Goal: Use online tool/utility: Utilize a website feature to perform a specific function

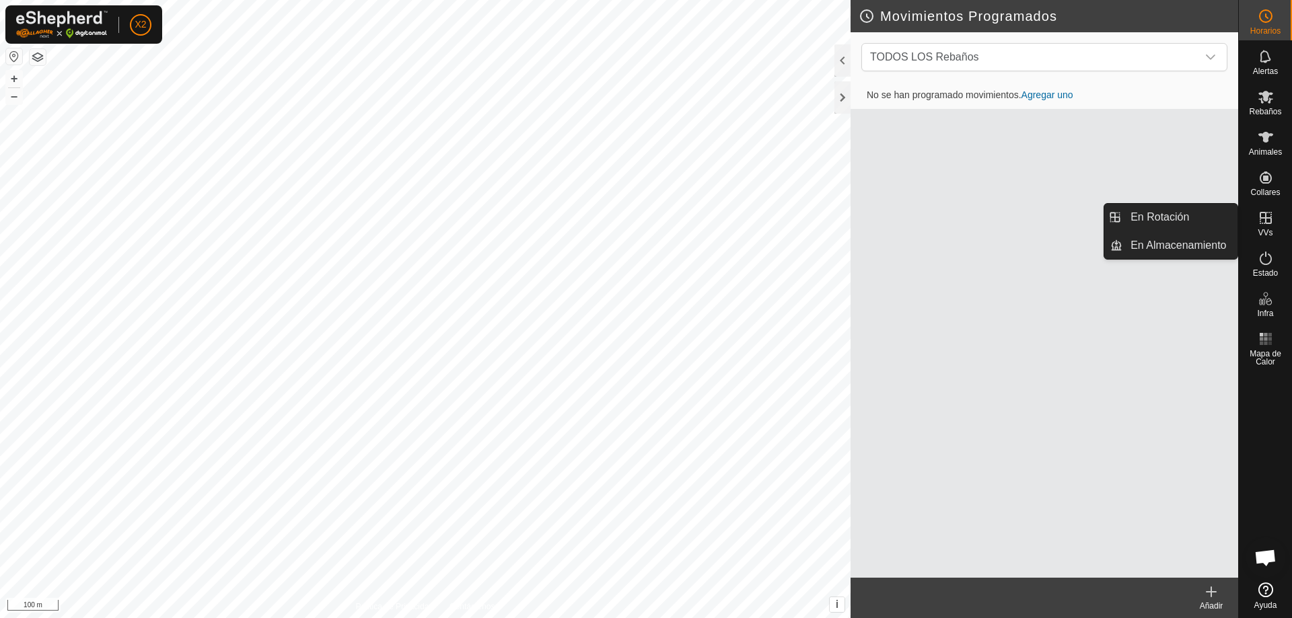
click at [1266, 221] on icon at bounding box center [1266, 218] width 12 height 12
click at [1187, 221] on link "En Rotación" at bounding box center [1179, 217] width 115 height 27
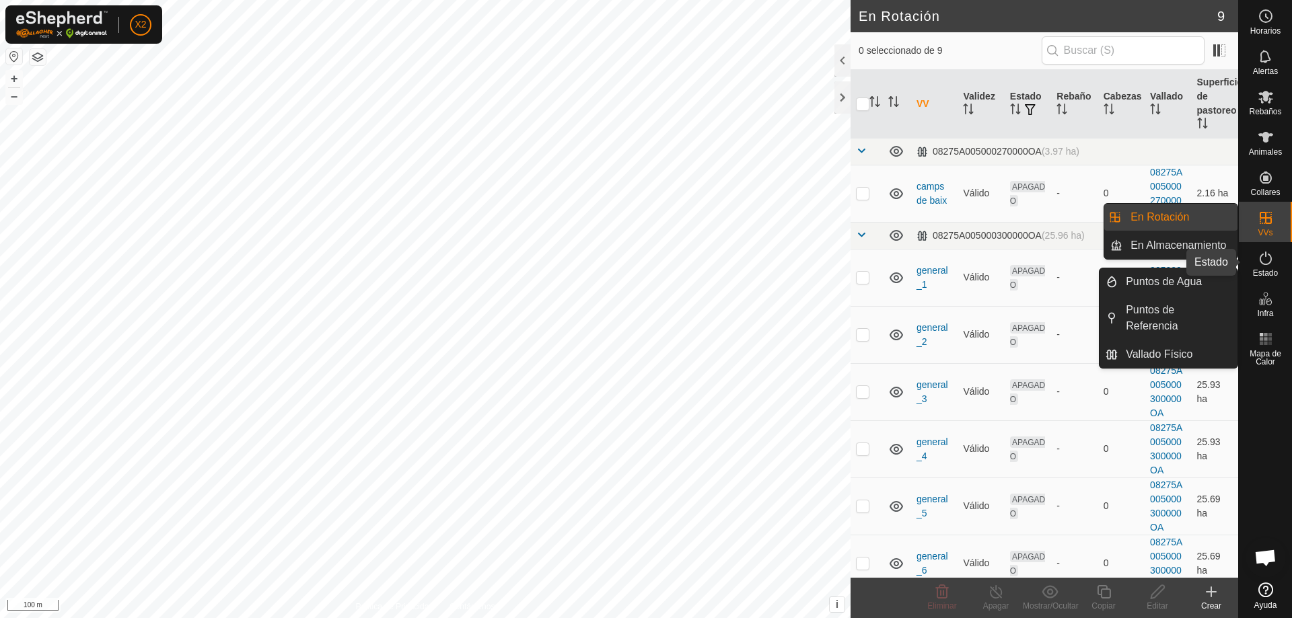
click at [1266, 264] on icon at bounding box center [1266, 258] width 12 height 13
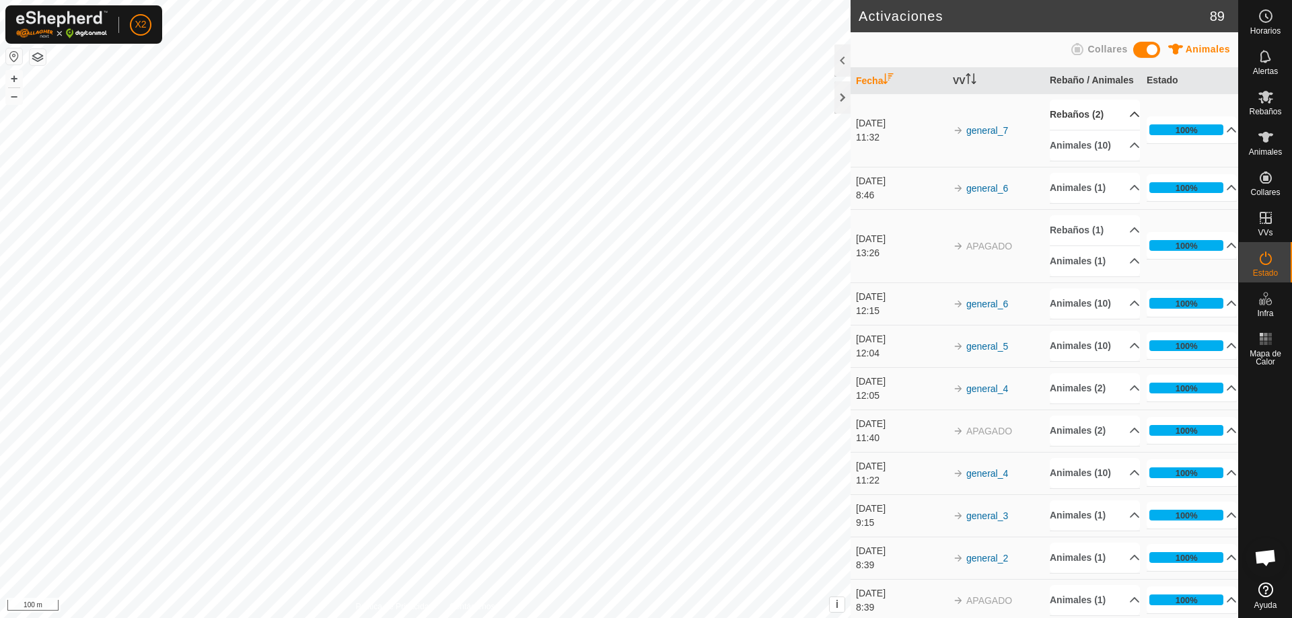
click at [1116, 127] on p-accordion-header "Rebaños (2)" at bounding box center [1095, 115] width 90 height 30
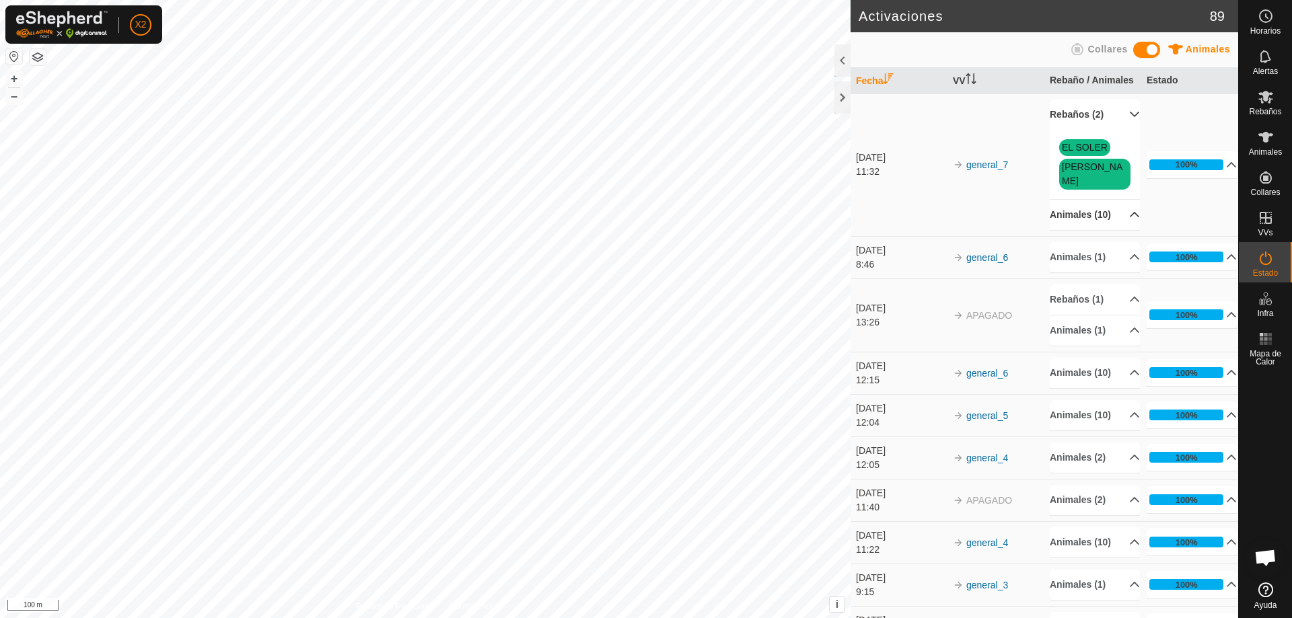
click at [1110, 220] on p-accordion-header "Animales (10)" at bounding box center [1095, 215] width 90 height 30
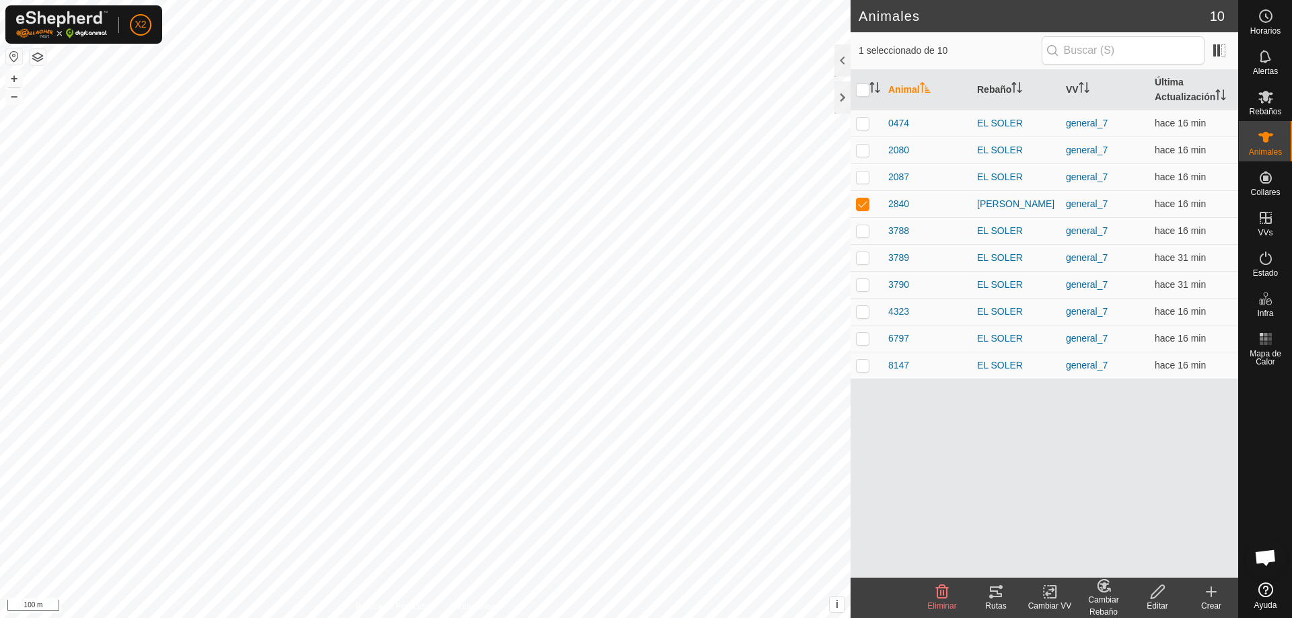
click at [999, 598] on icon at bounding box center [996, 592] width 16 height 16
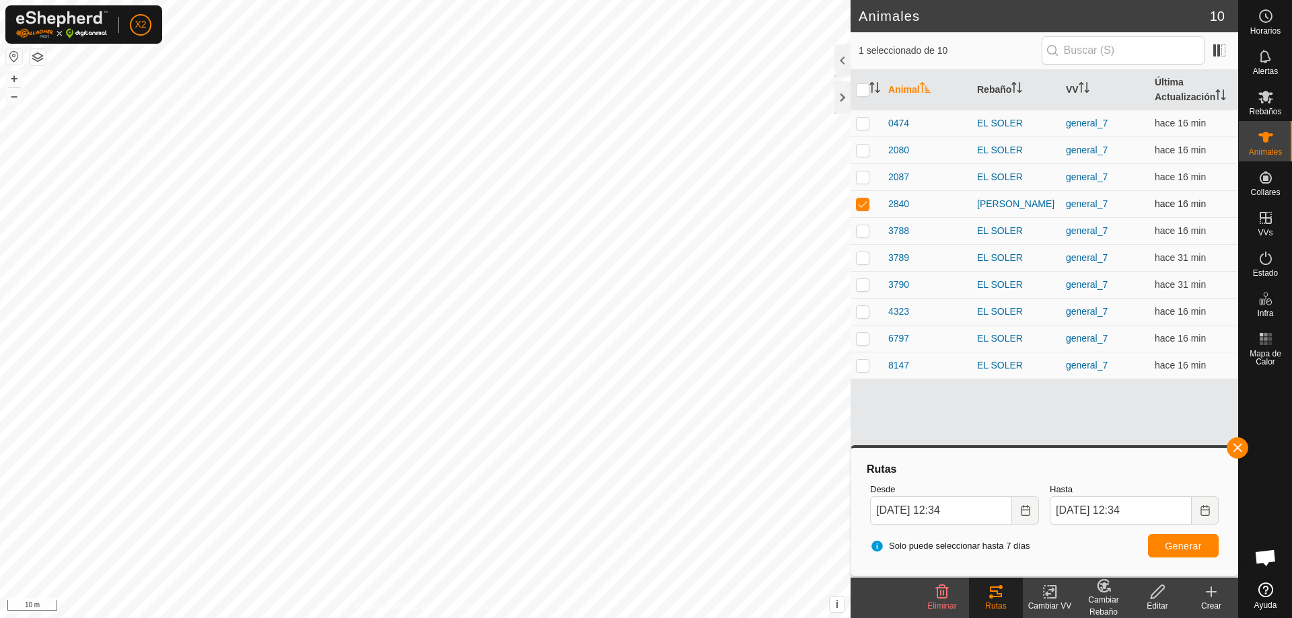
click at [863, 205] on p-checkbox at bounding box center [862, 204] width 13 height 11
checkbox input "false"
drag, startPoint x: 868, startPoint y: 121, endPoint x: 873, endPoint y: 137, distance: 16.2
click at [867, 122] on p-checkbox at bounding box center [862, 123] width 13 height 11
click at [1182, 540] on button "Generar" at bounding box center [1183, 546] width 71 height 24
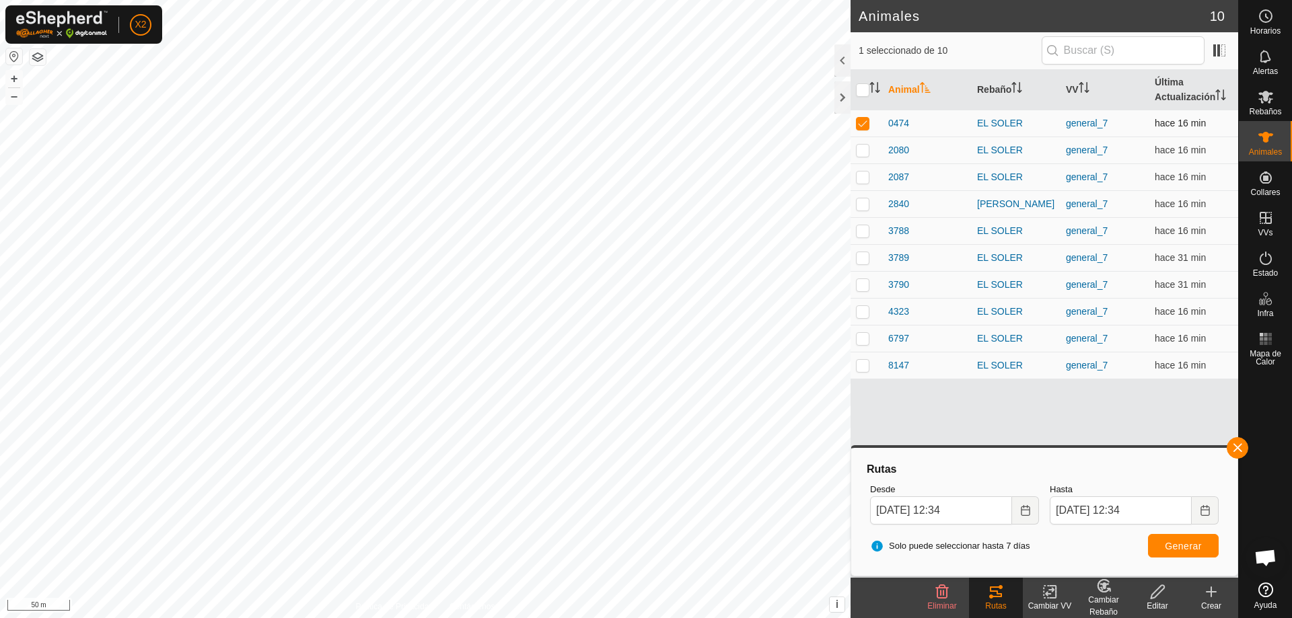
click at [859, 125] on p-checkbox at bounding box center [862, 123] width 13 height 11
checkbox input "false"
click at [859, 149] on p-checkbox at bounding box center [862, 150] width 13 height 11
checkbox input "true"
click at [1161, 547] on button "Generar" at bounding box center [1183, 546] width 71 height 24
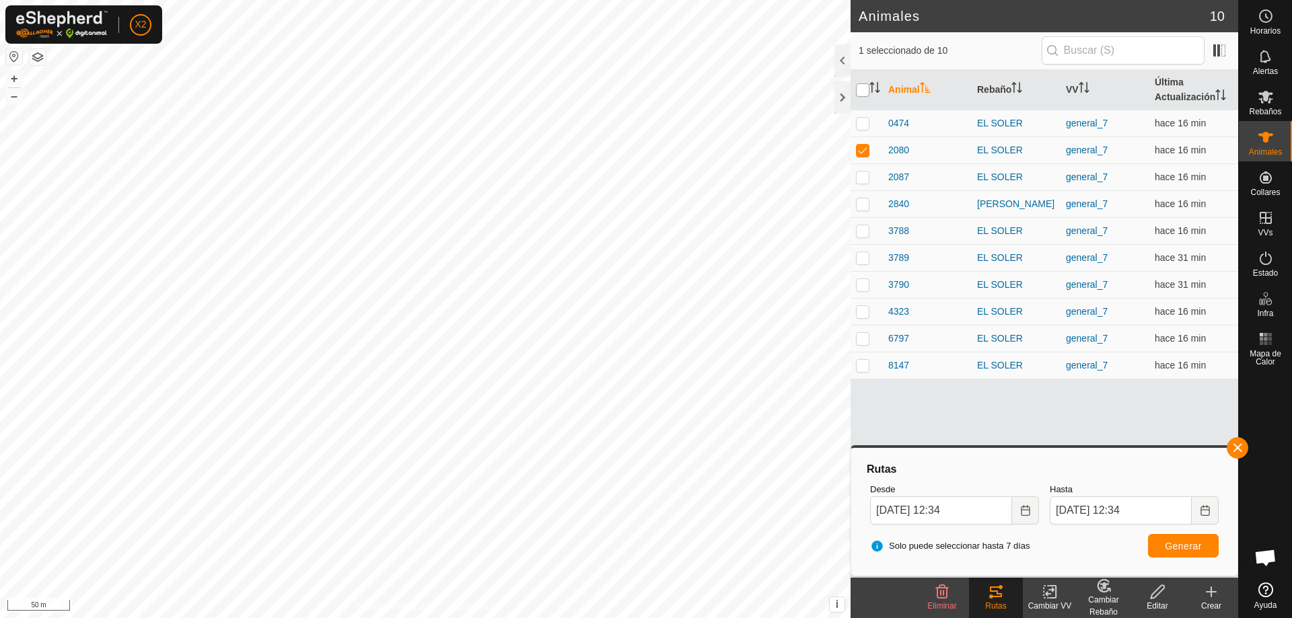
click at [856, 88] on input "checkbox" at bounding box center [862, 89] width 13 height 13
checkbox input "true"
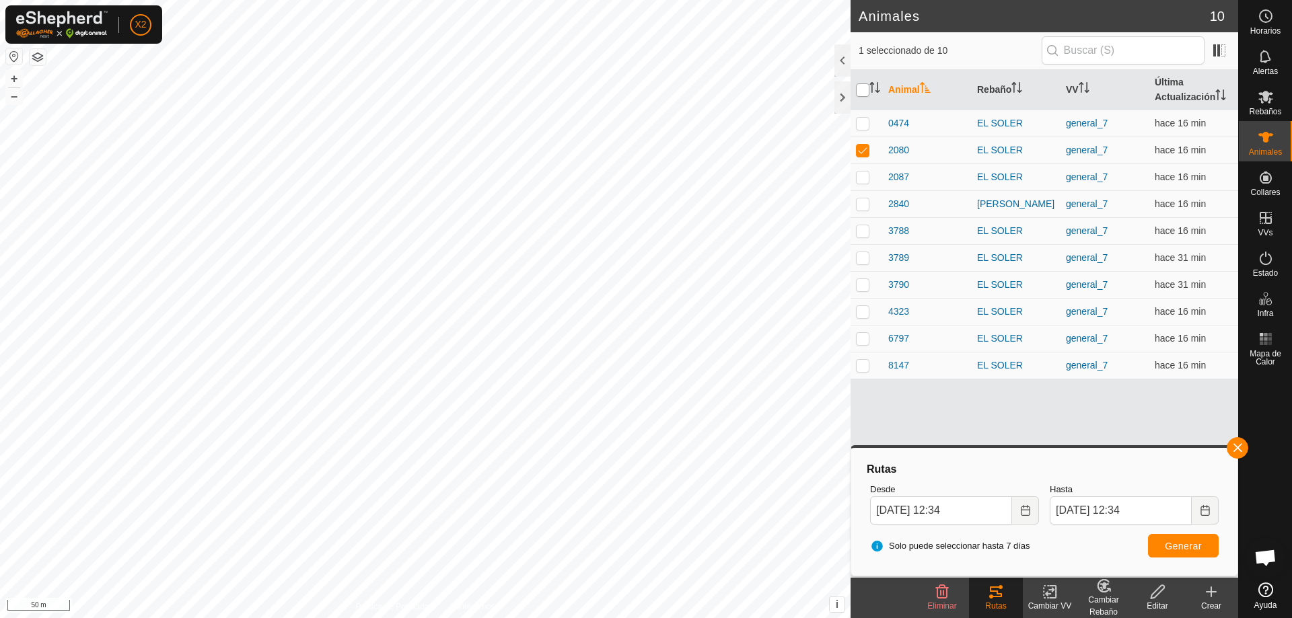
checkbox input "true"
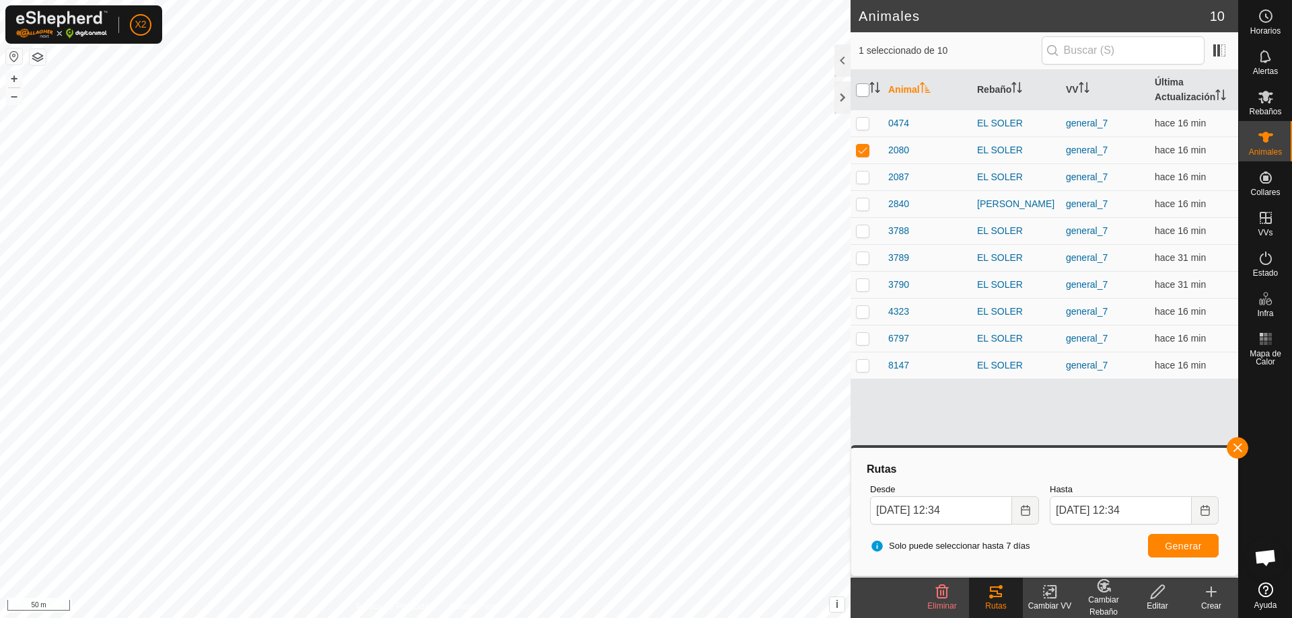
checkbox input "true"
click at [1179, 547] on span "Generar" at bounding box center [1183, 546] width 37 height 11
drag, startPoint x: 865, startPoint y: 90, endPoint x: 864, endPoint y: 97, distance: 7.5
click at [864, 90] on input "checkbox" at bounding box center [862, 89] width 13 height 13
checkbox input "false"
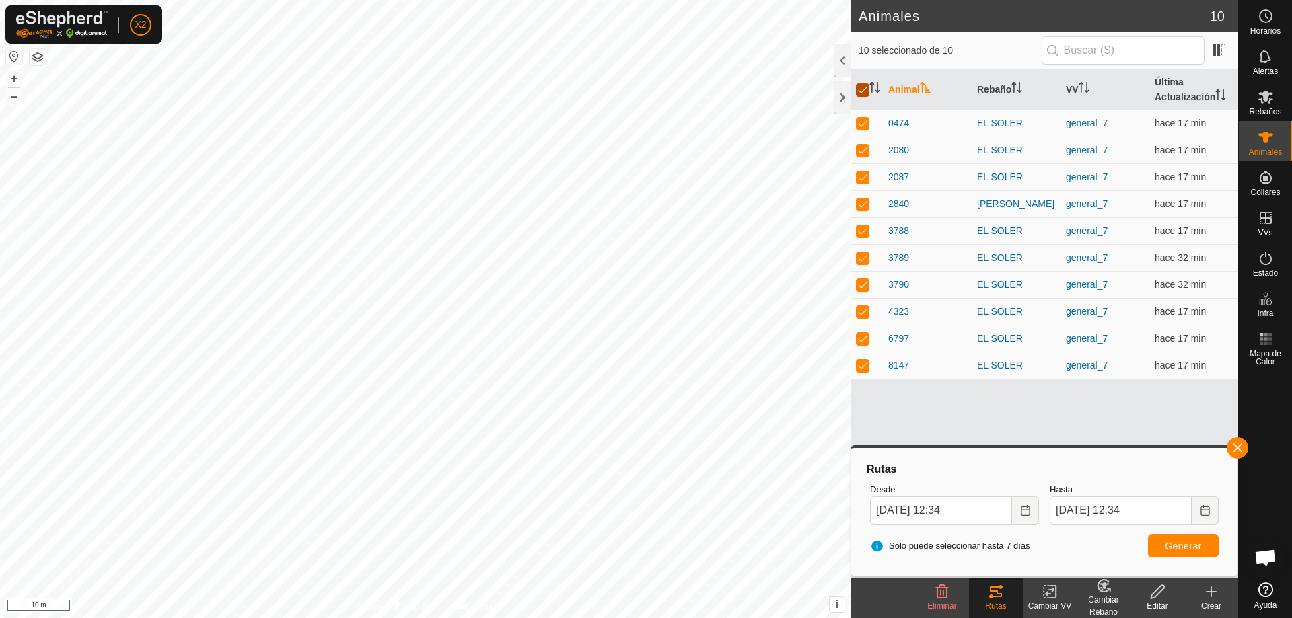
checkbox input "false"
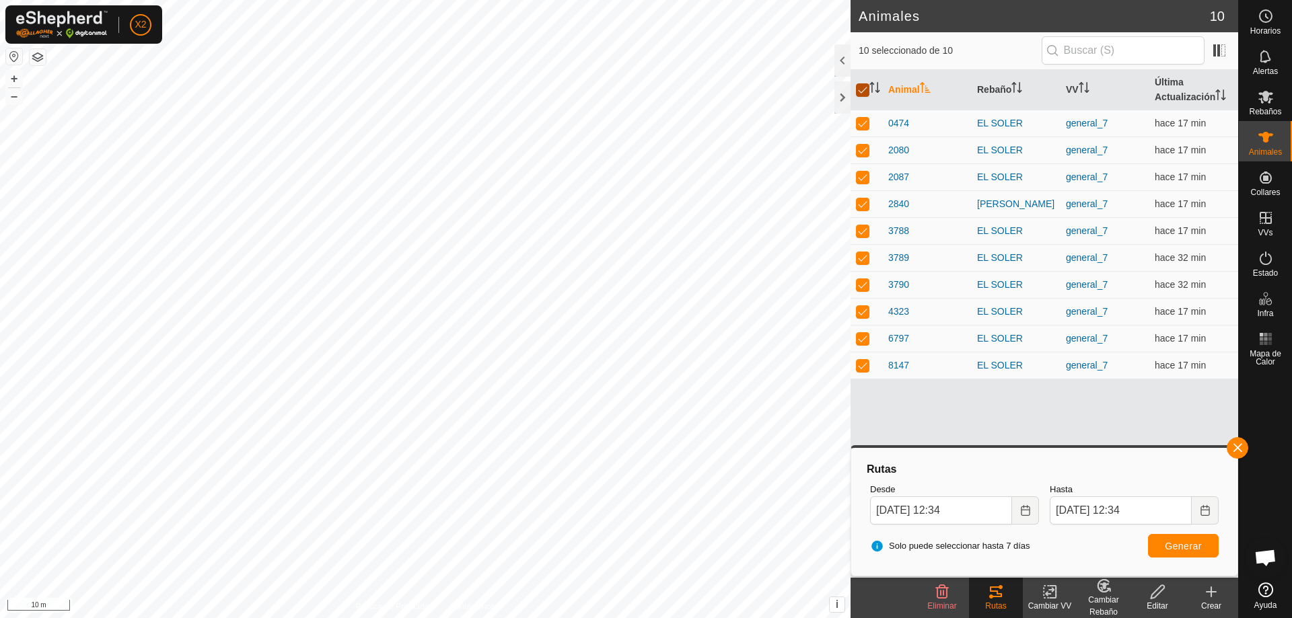
checkbox input "false"
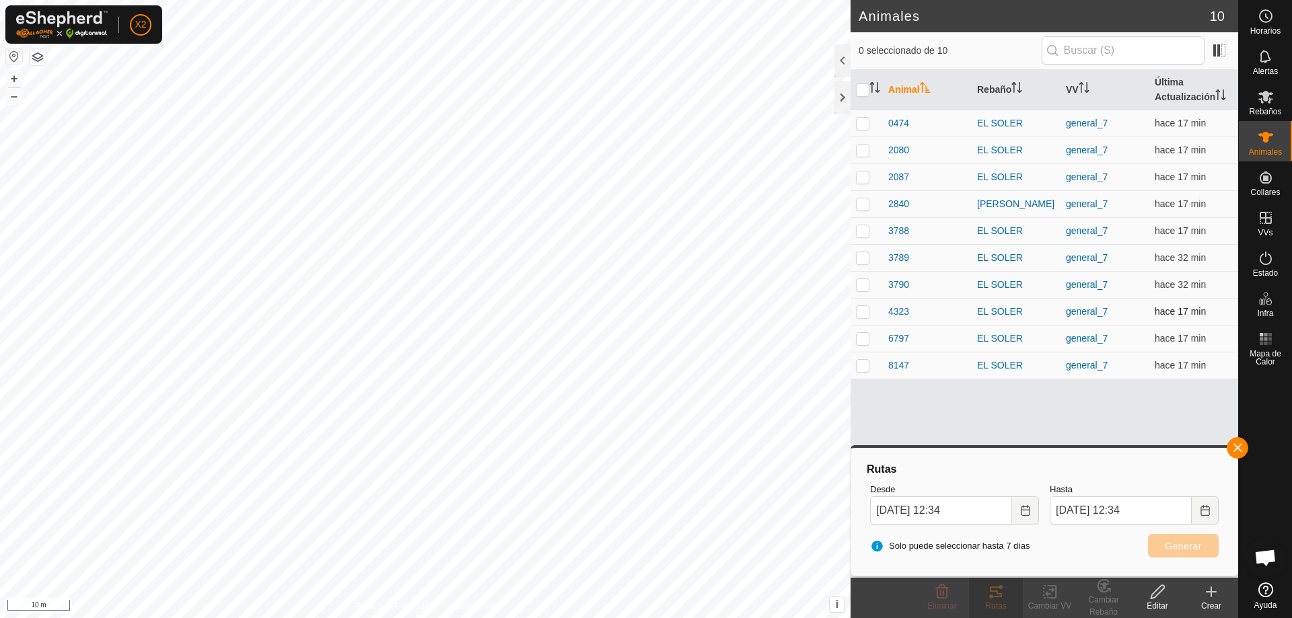
click at [867, 306] on p-tablecheckbox at bounding box center [862, 311] width 13 height 11
checkbox input "true"
click at [1201, 555] on button "Generar" at bounding box center [1183, 546] width 71 height 24
click at [1026, 509] on icon "Choose Date" at bounding box center [1025, 510] width 9 height 11
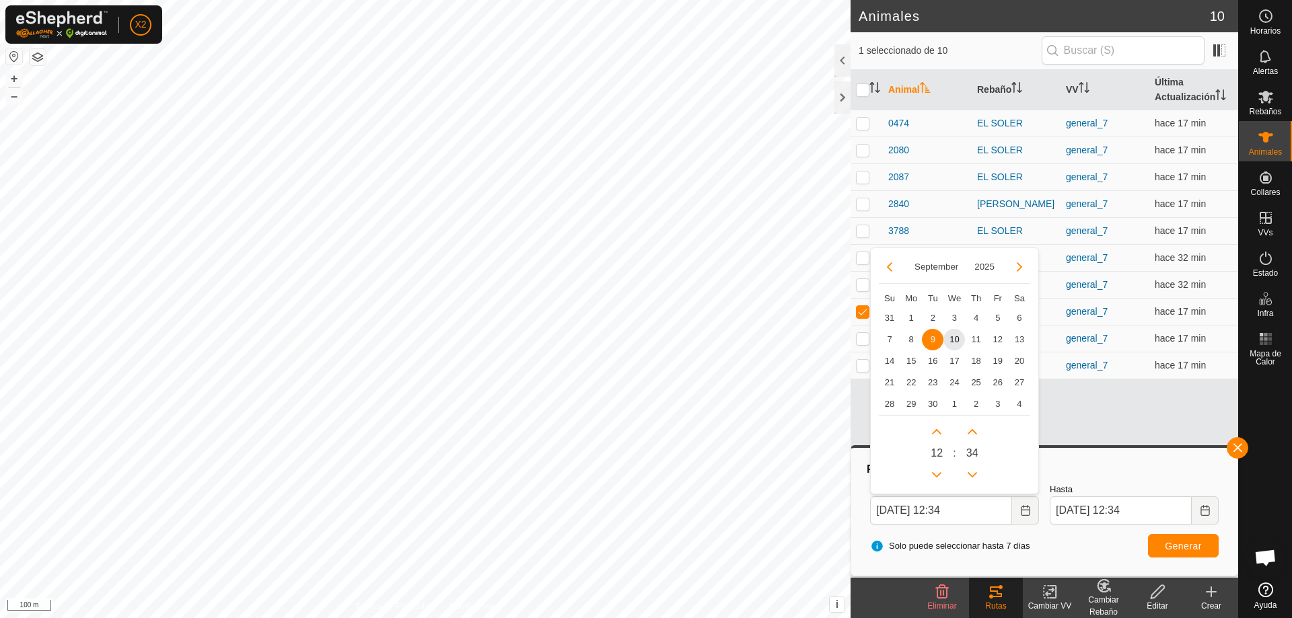
drag, startPoint x: 979, startPoint y: 318, endPoint x: 985, endPoint y: 329, distance: 12.9
click at [978, 318] on span "4" at bounding box center [977, 319] width 22 height 22
type input "[DATE] 12:34"
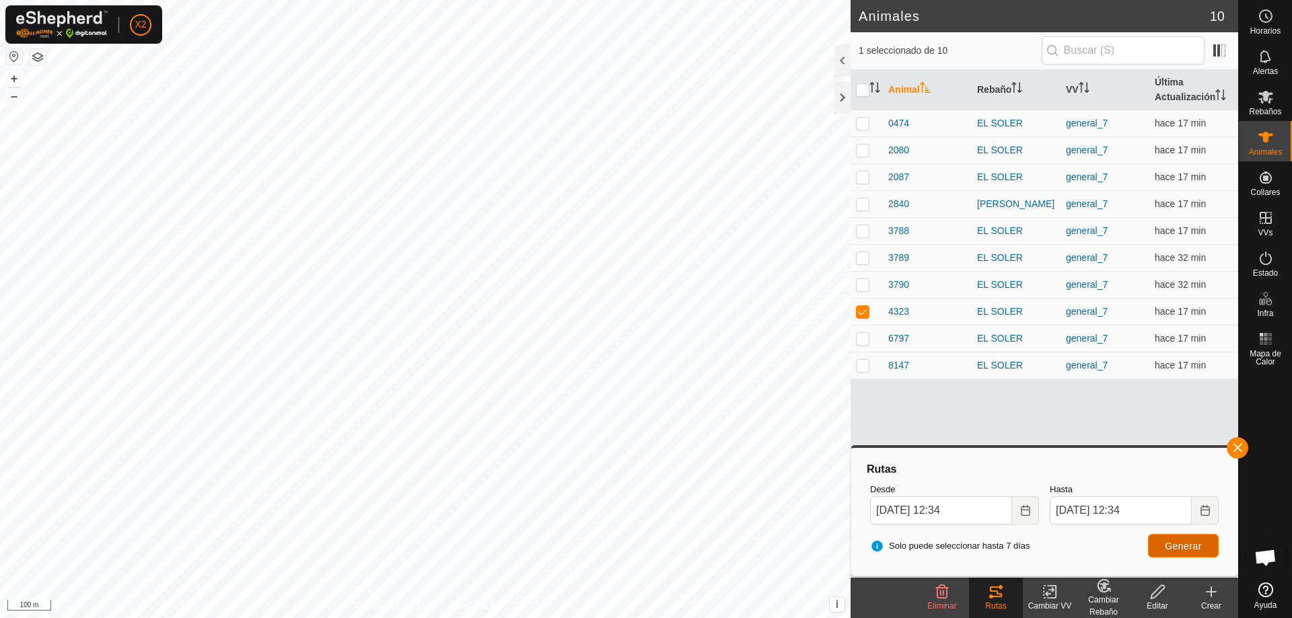
click at [1201, 544] on span "Generar" at bounding box center [1183, 546] width 37 height 11
click at [859, 343] on p-checkbox at bounding box center [862, 338] width 13 height 11
checkbox input "true"
click at [863, 308] on p-checkbox at bounding box center [862, 311] width 13 height 11
checkbox input "false"
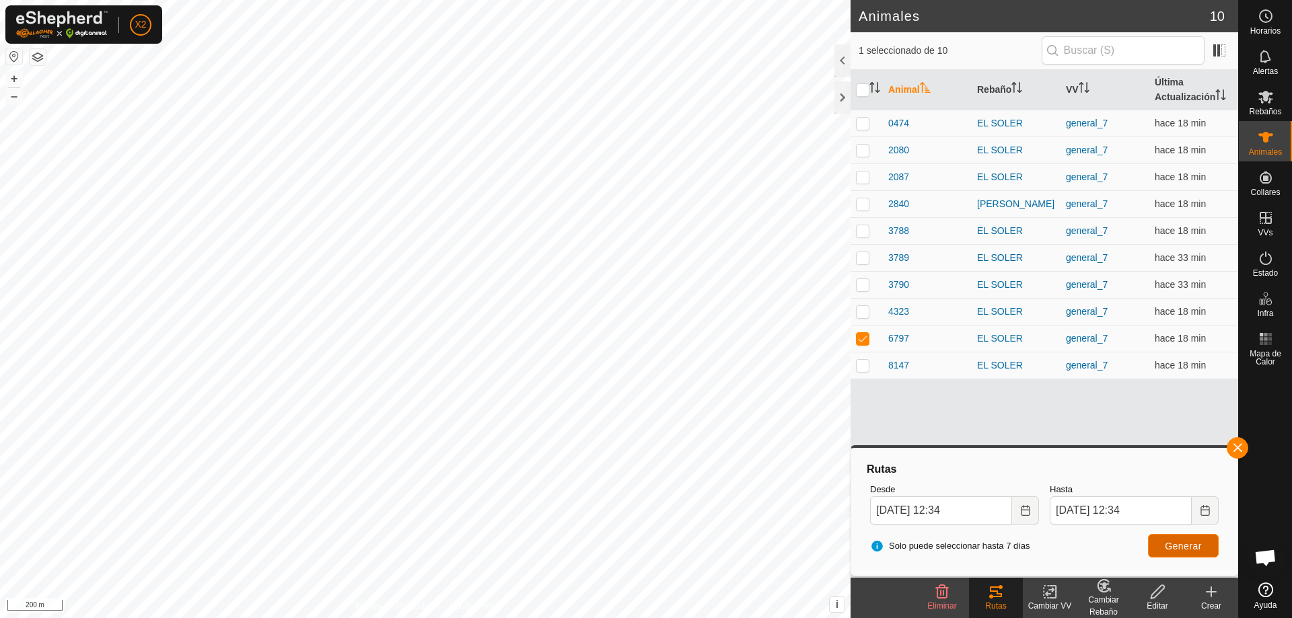
click at [1170, 553] on button "Generar" at bounding box center [1183, 546] width 71 height 24
click at [860, 369] on p-checkbox at bounding box center [862, 365] width 13 height 11
checkbox input "true"
click at [861, 339] on p-checkbox at bounding box center [862, 338] width 13 height 11
checkbox input "false"
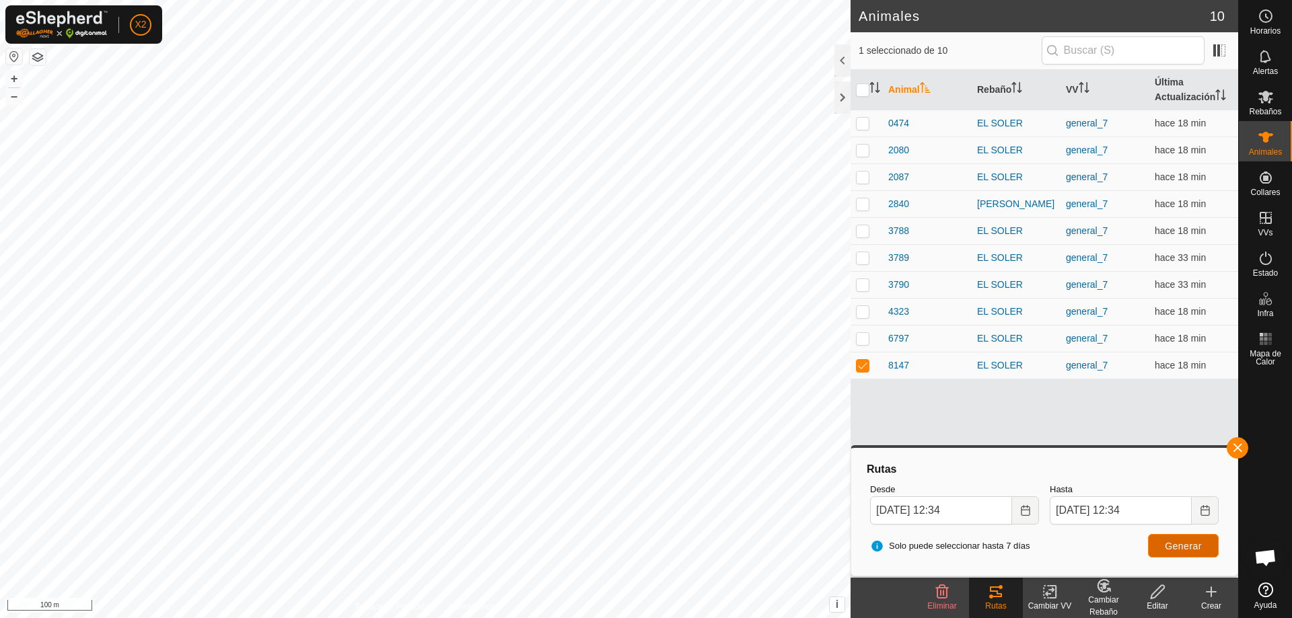
click at [1180, 550] on span "Generar" at bounding box center [1183, 546] width 37 height 11
click at [1180, 554] on button "Generar" at bounding box center [1183, 546] width 71 height 24
click at [859, 154] on p-checkbox at bounding box center [862, 150] width 13 height 11
checkbox input "true"
click at [867, 369] on p-checkbox at bounding box center [862, 365] width 13 height 11
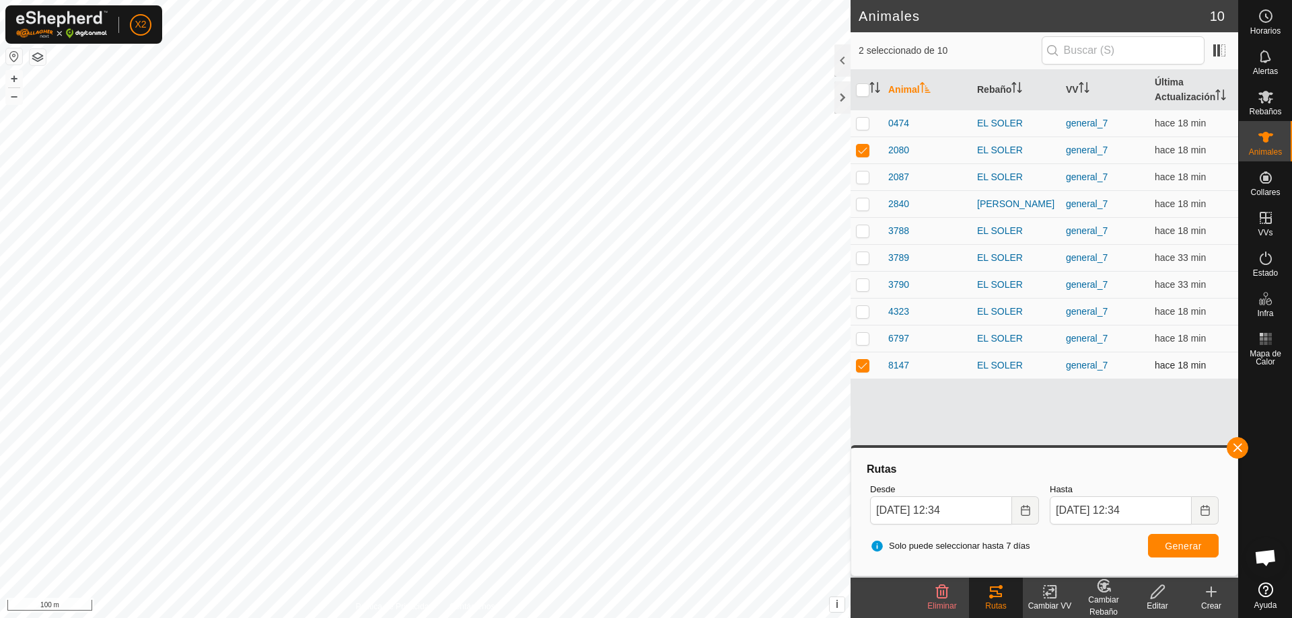
checkbox input "false"
click at [1181, 547] on span "Generar" at bounding box center [1183, 546] width 37 height 11
click at [862, 88] on input "checkbox" at bounding box center [862, 89] width 13 height 13
checkbox input "true"
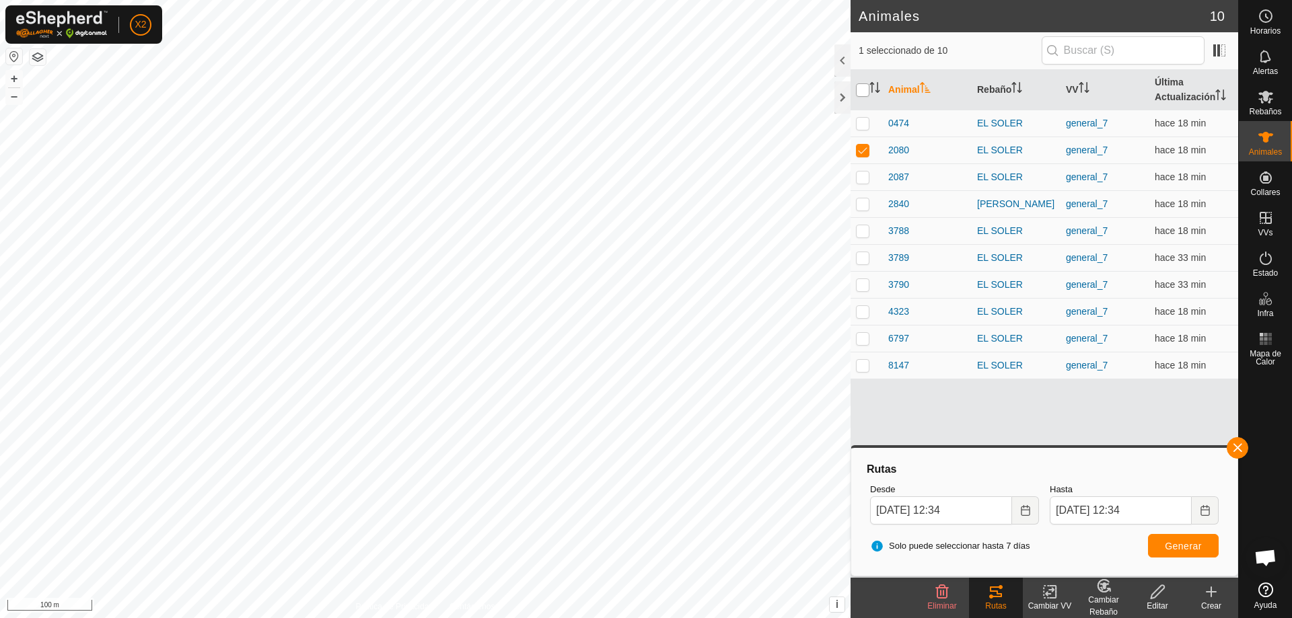
checkbox input "true"
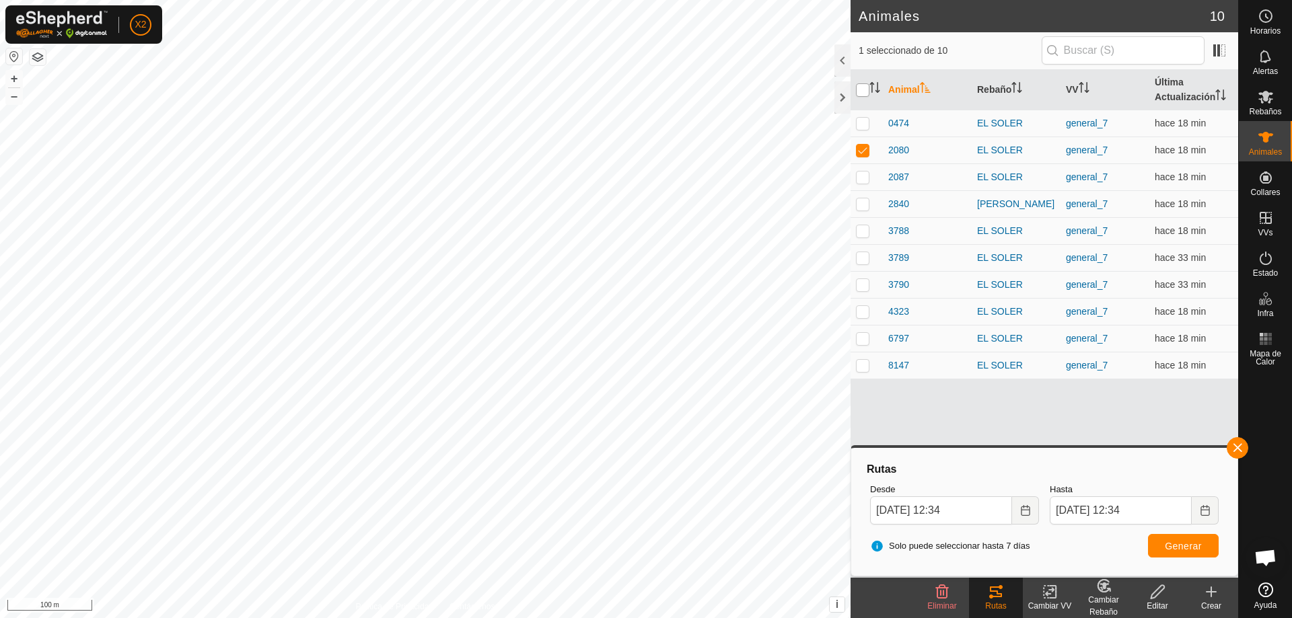
checkbox input "true"
click at [1022, 509] on icon "Choose Date" at bounding box center [1025, 510] width 9 height 11
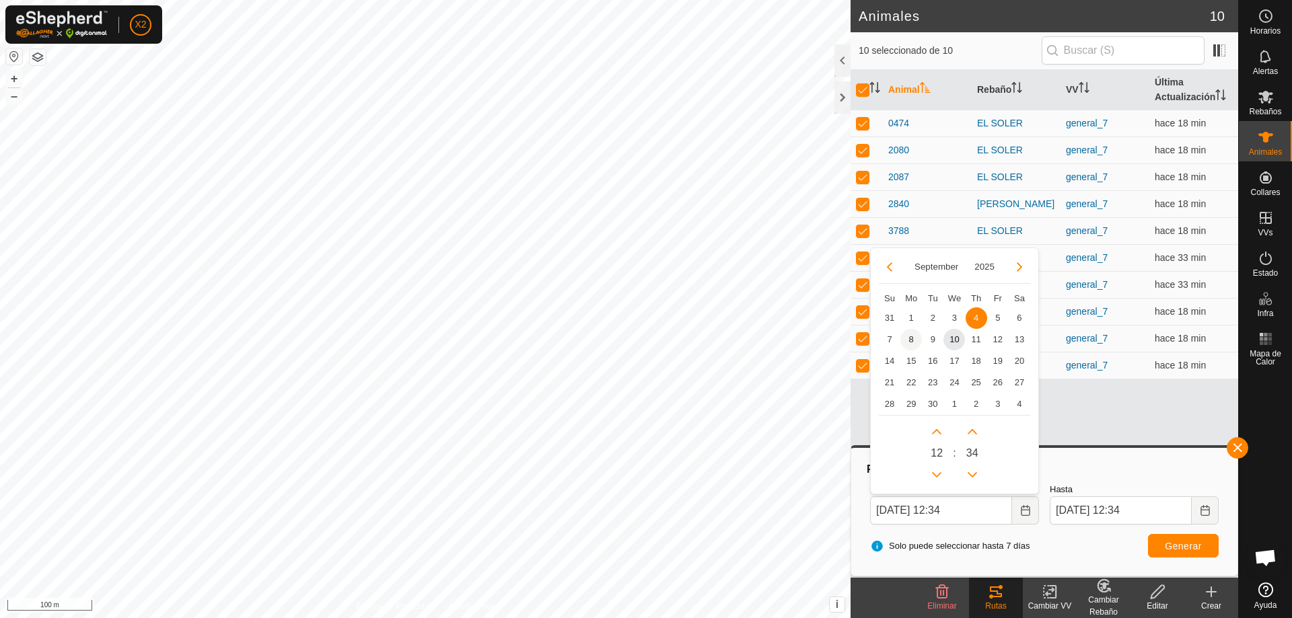
click at [919, 337] on span "8" at bounding box center [911, 340] width 22 height 22
type input "[DATE] 12:34"
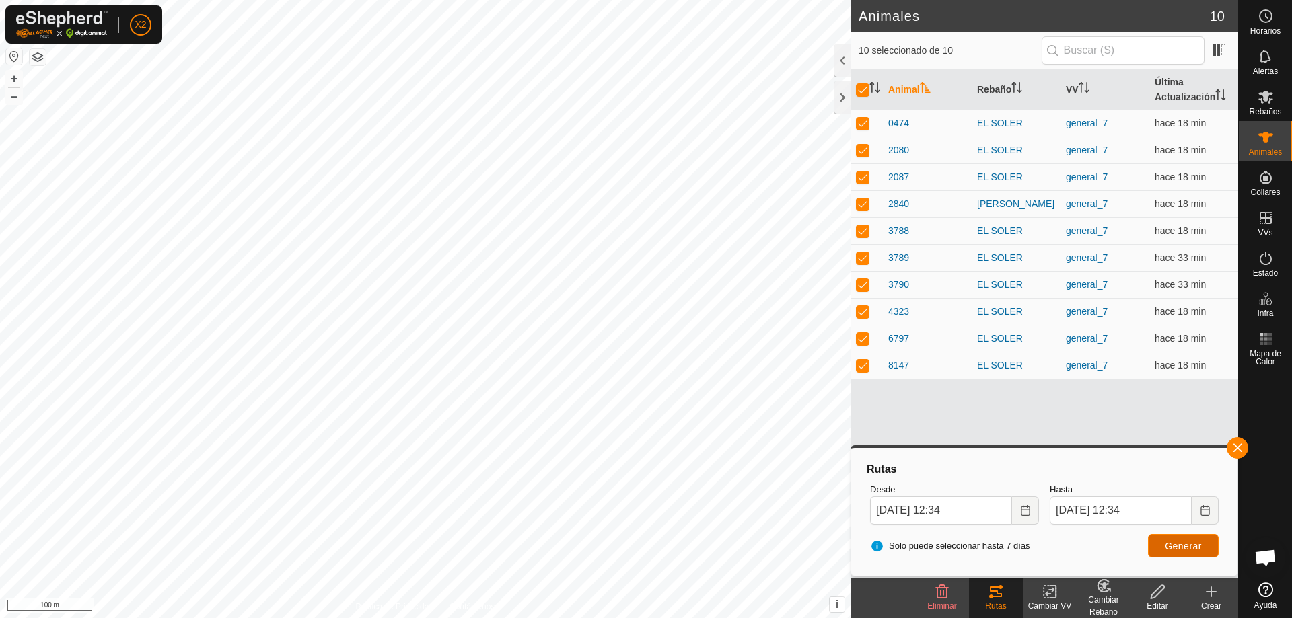
click at [1181, 541] on span "Generar" at bounding box center [1183, 546] width 37 height 11
click at [861, 89] on input "checkbox" at bounding box center [862, 89] width 13 height 13
checkbox input "false"
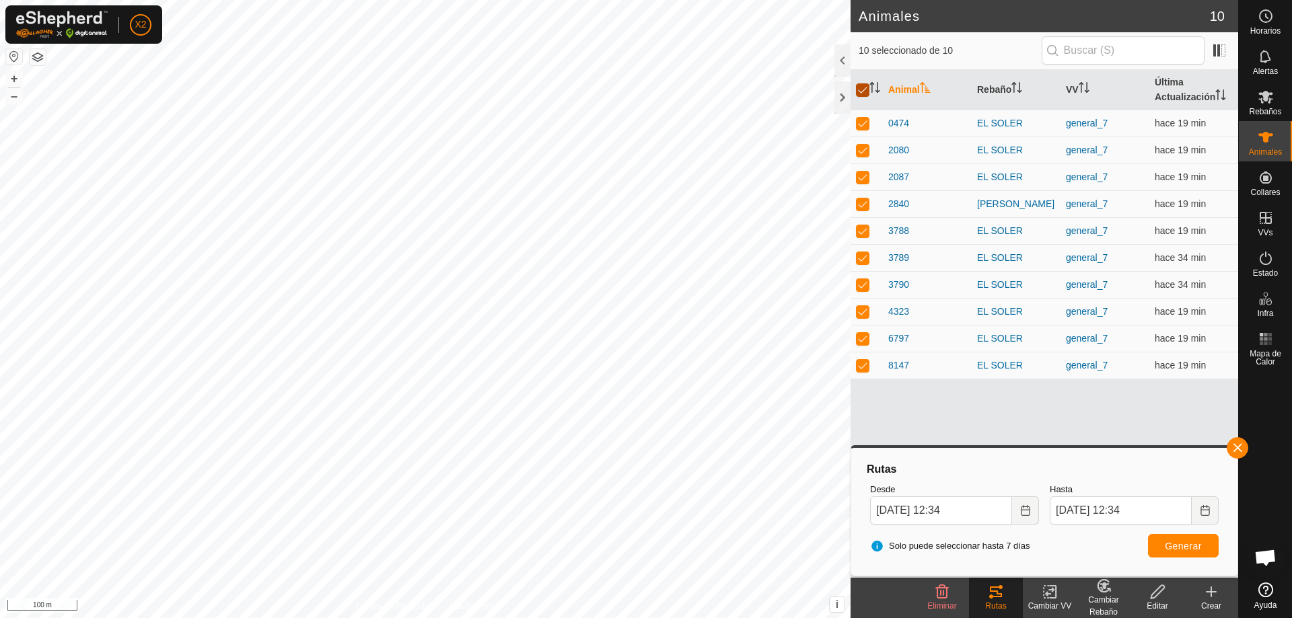
checkbox input "false"
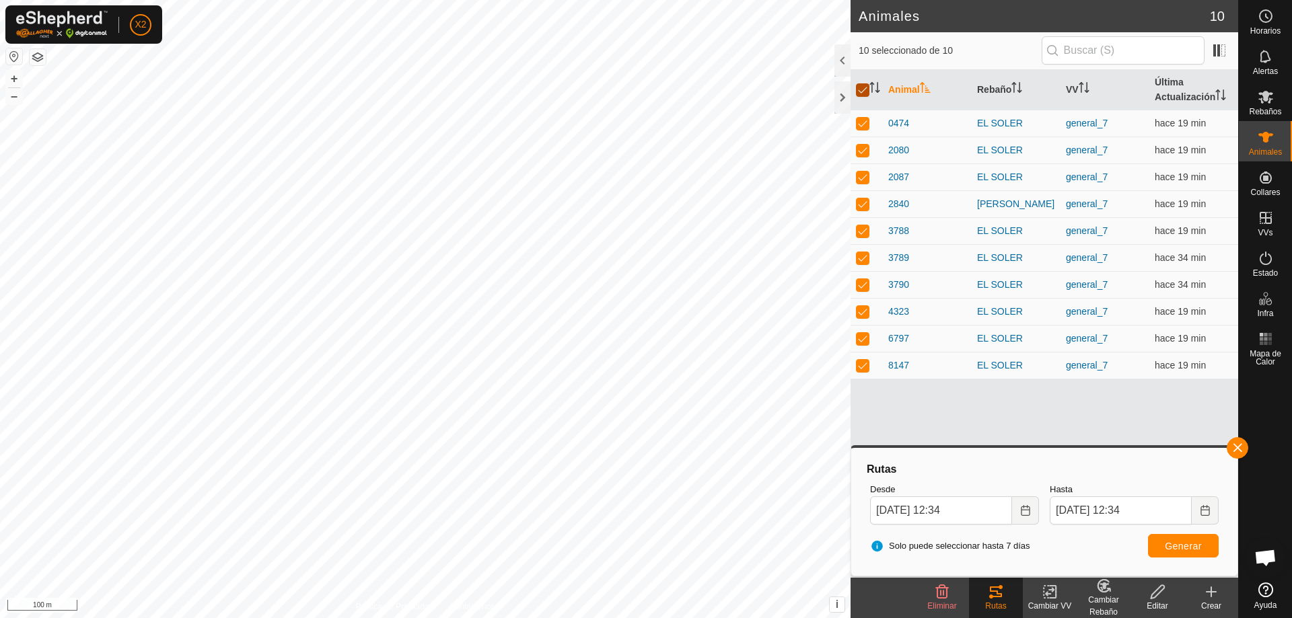
checkbox input "false"
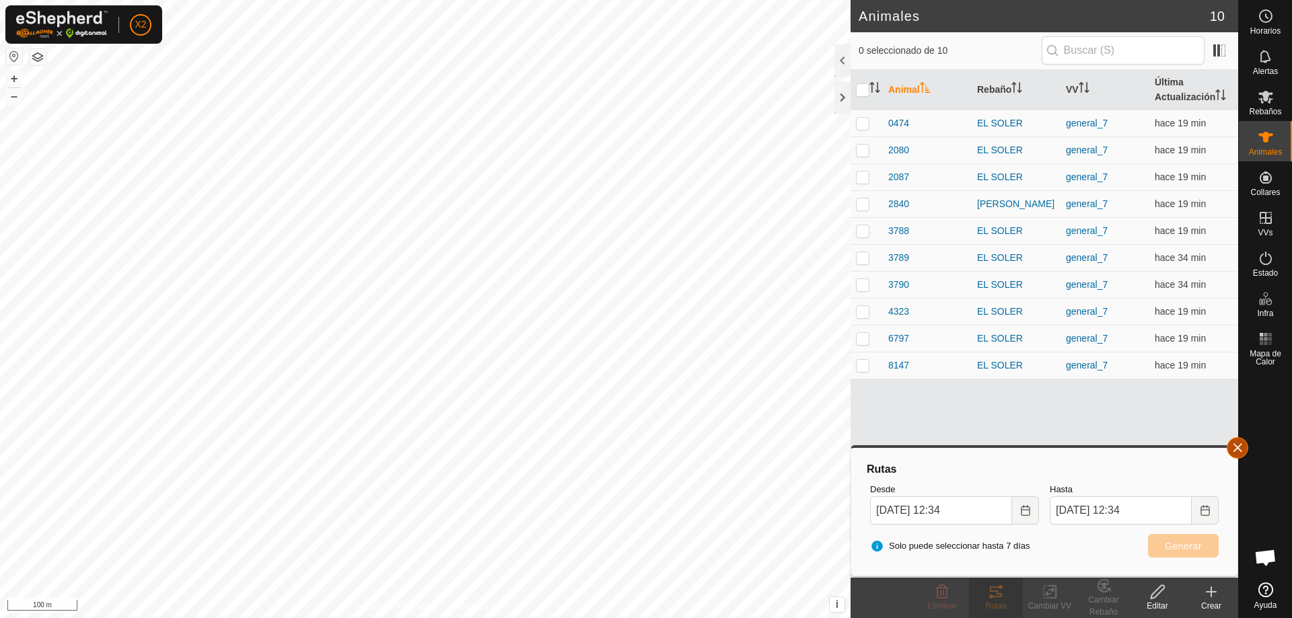
click at [1241, 445] on button "button" at bounding box center [1238, 448] width 22 height 22
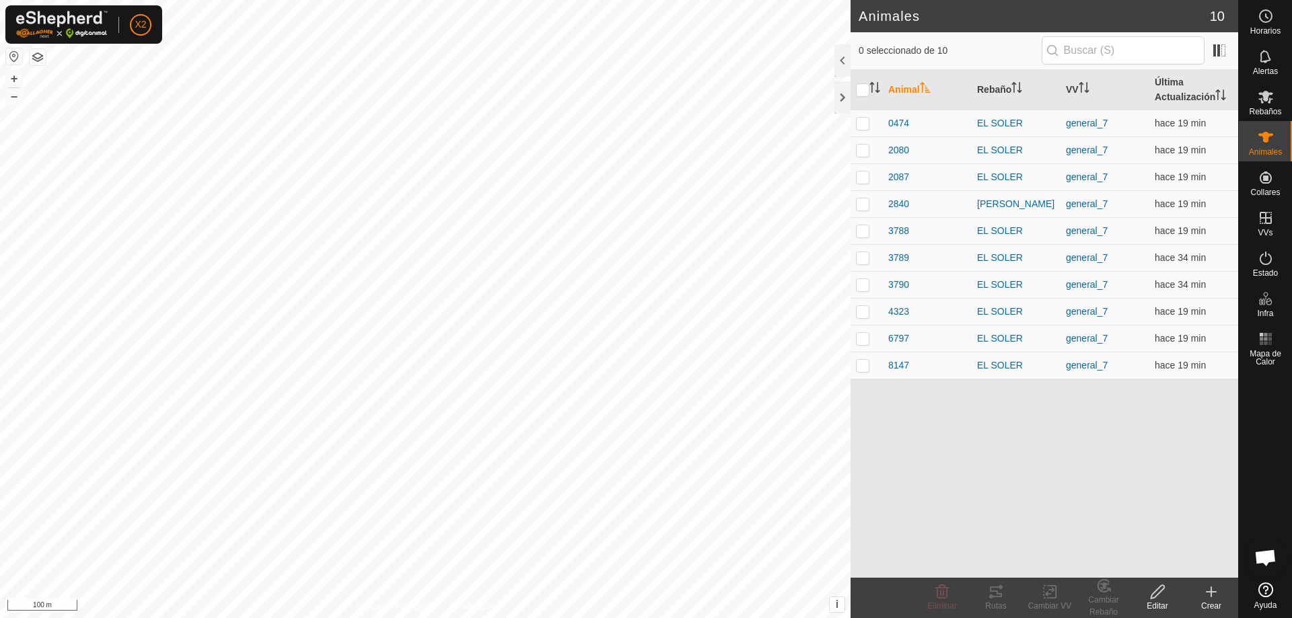
click at [35, 51] on button "button" at bounding box center [38, 57] width 16 height 16
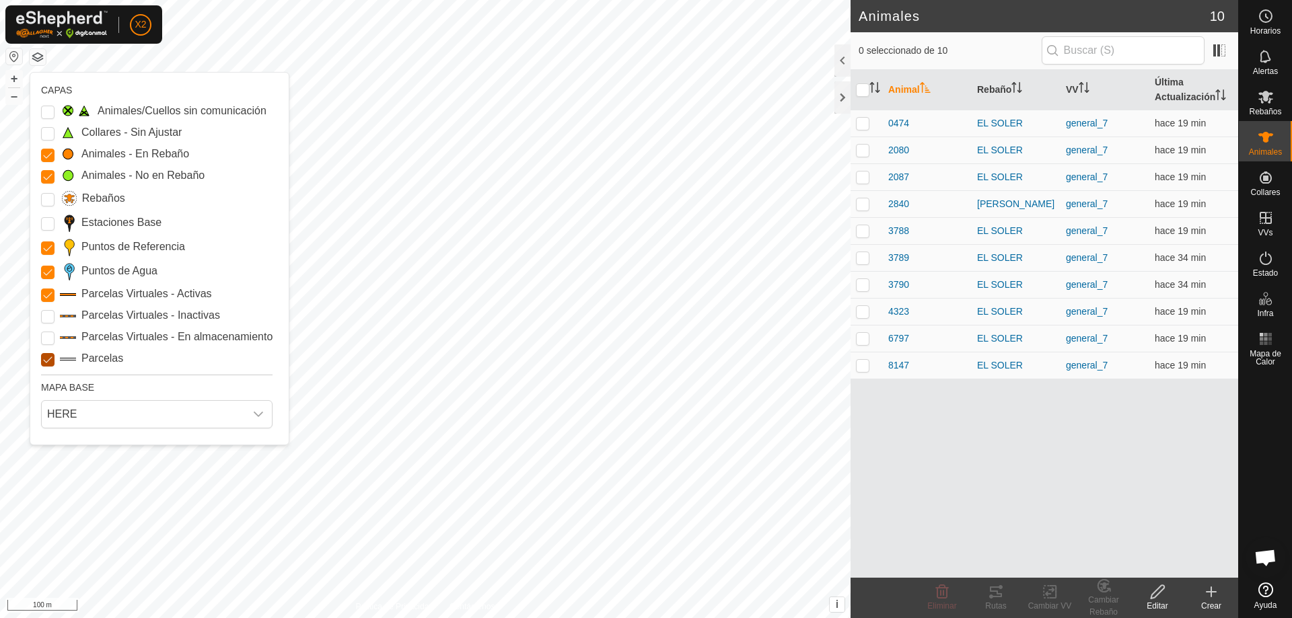
click at [45, 359] on input "Parcelas" at bounding box center [47, 359] width 13 height 13
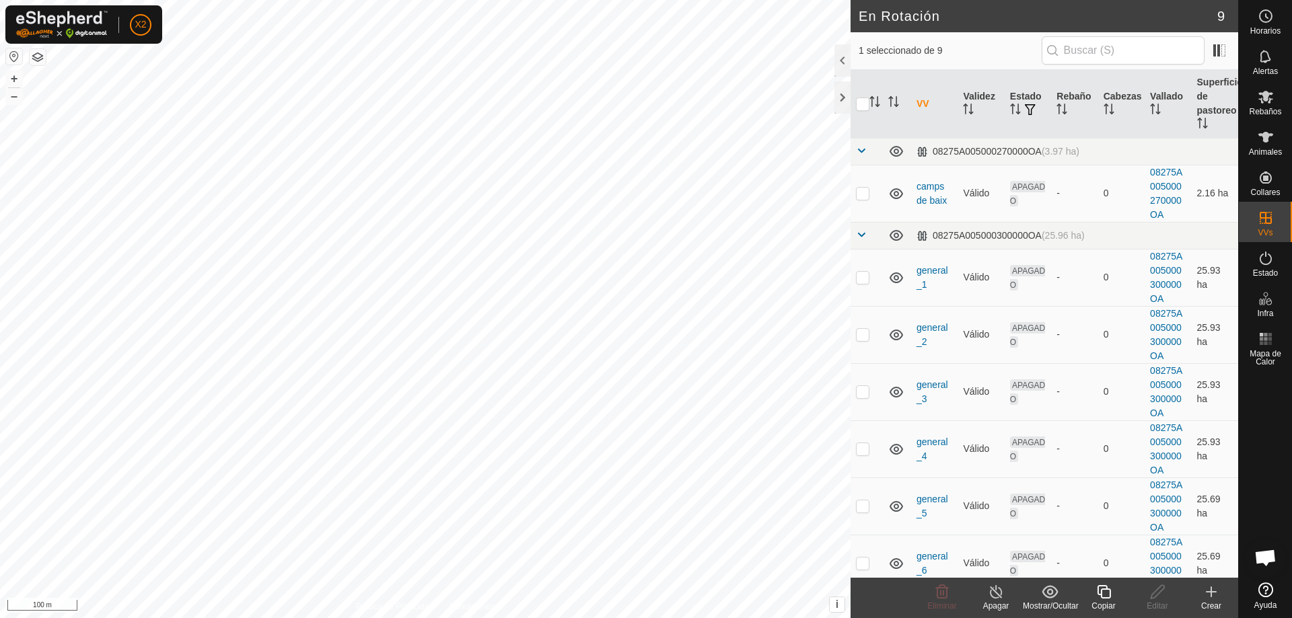
click at [38, 57] on button "button" at bounding box center [38, 57] width 16 height 16
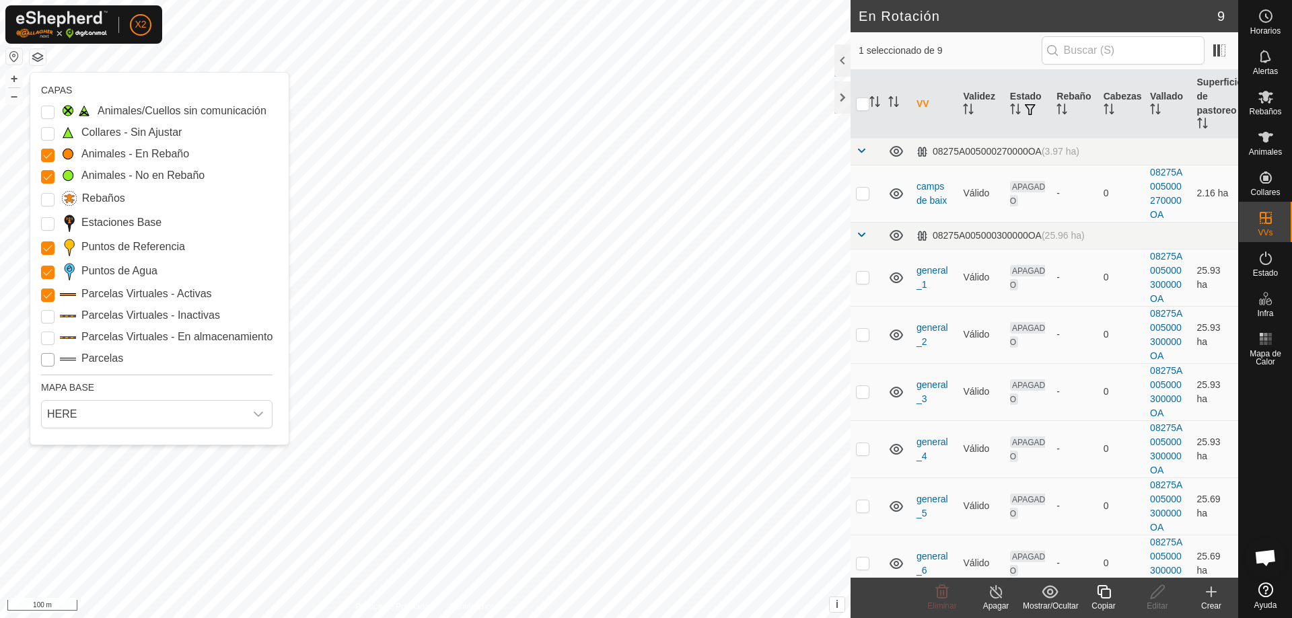
click at [49, 363] on input "Parcelas" at bounding box center [47, 359] width 13 height 13
